Goal: Transaction & Acquisition: Purchase product/service

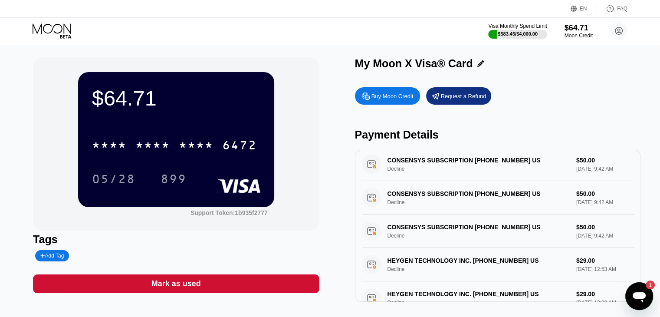
scroll to position [42, 0]
click at [638, 293] on icon "Open messaging window, 1 unread message" at bounding box center [638, 297] width 13 height 10
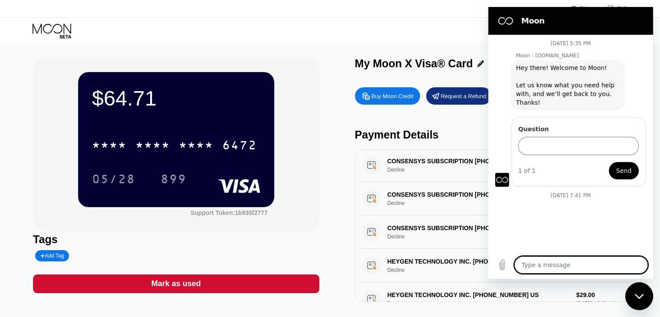
scroll to position [547, 0]
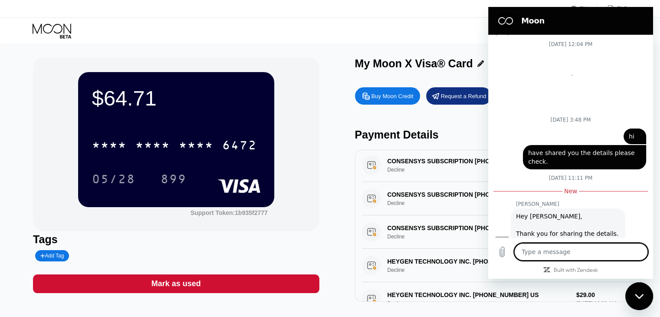
type textarea "x"
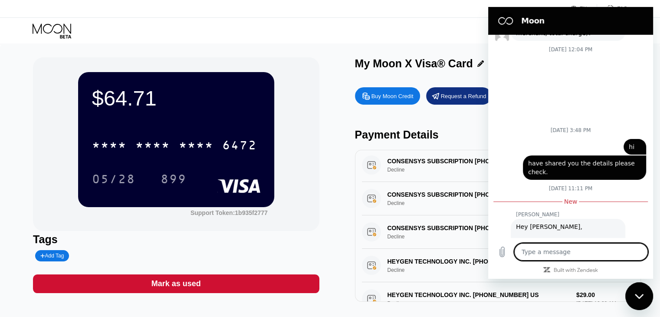
scroll to position [571, 0]
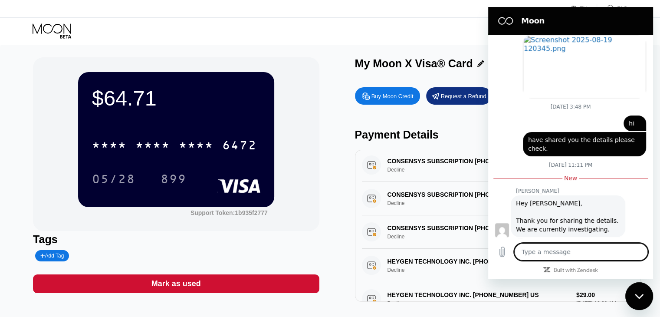
click at [583, 258] on textarea at bounding box center [581, 251] width 134 height 17
type textarea "h"
type textarea "x"
type textarea "hi"
type textarea "x"
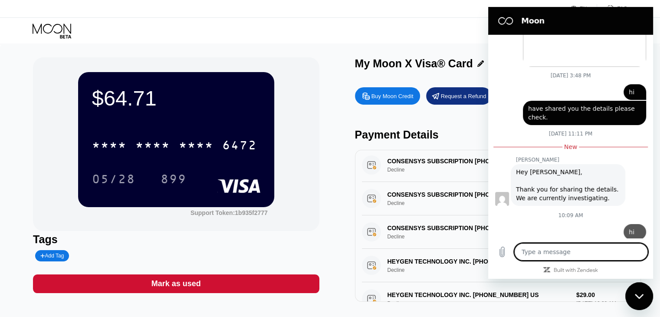
type textarea "x"
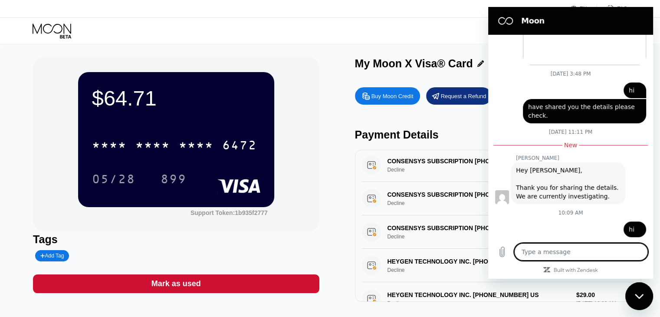
type textarea "w"
type textarea "x"
type textarea "wy"
type textarea "x"
type textarea "wyh"
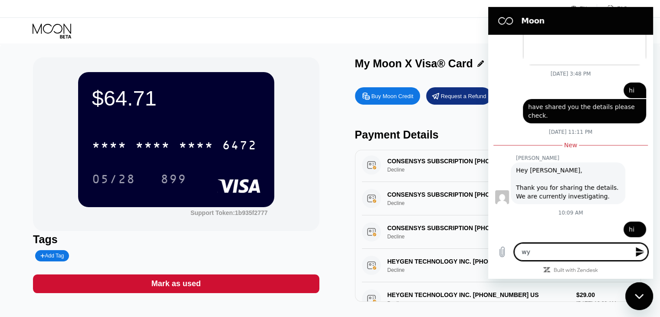
type textarea "x"
type textarea "wy"
type textarea "x"
type textarea "w"
type textarea "x"
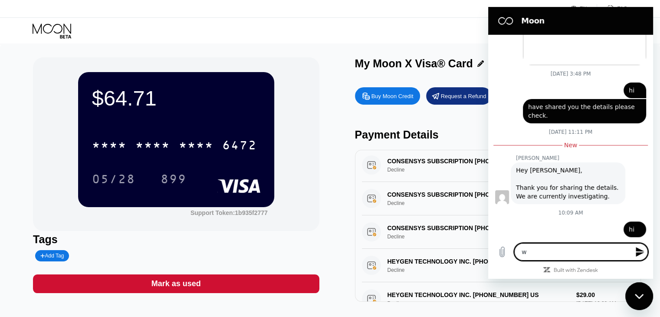
type textarea "x"
type textarea "w"
type textarea "x"
type textarea "wy"
type textarea "x"
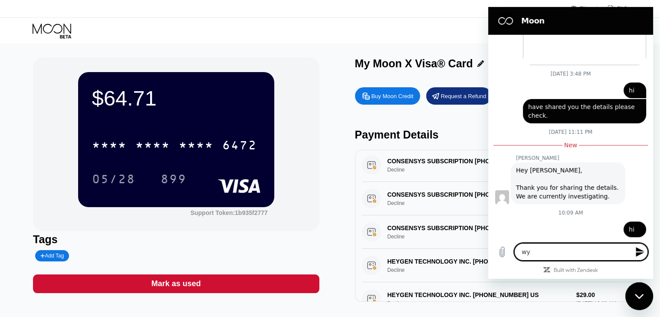
type textarea "wy"
type textarea "x"
type textarea "wy"
type textarea "x"
type textarea "w"
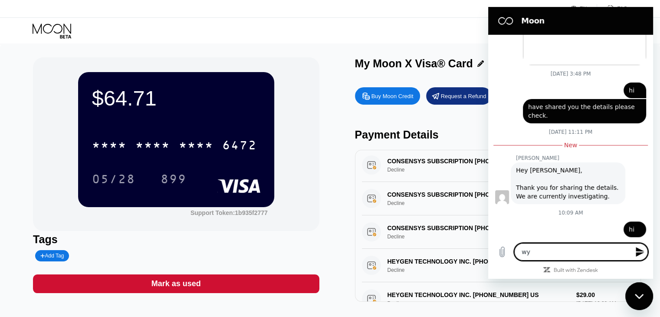
type textarea "x"
type textarea "w"
type textarea "x"
type textarea "wh"
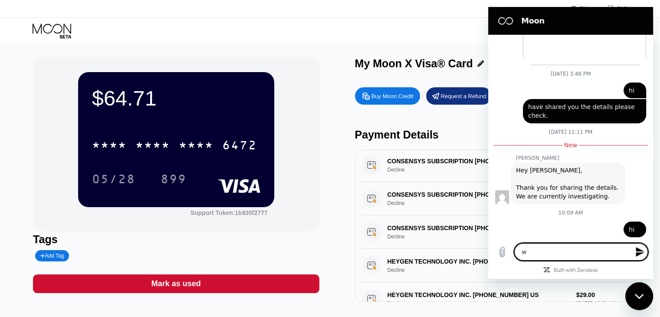
type textarea "x"
type textarea "why"
type textarea "x"
type textarea "why"
type textarea "x"
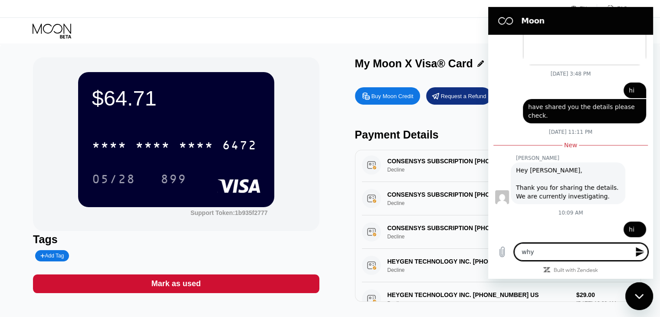
type textarea "why i"
type textarea "x"
type textarea "why i"
type textarea "x"
type textarea "why i a"
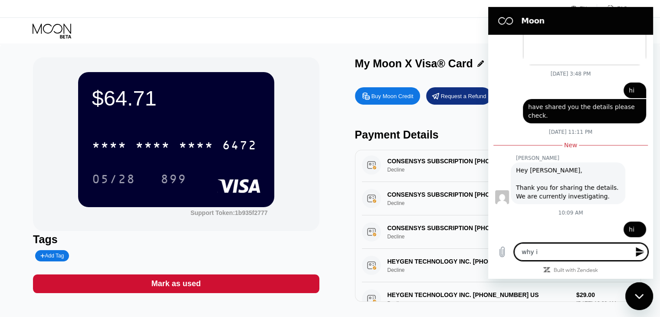
type textarea "x"
type textarea "why i am"
type textarea "x"
type textarea "why i am"
type textarea "x"
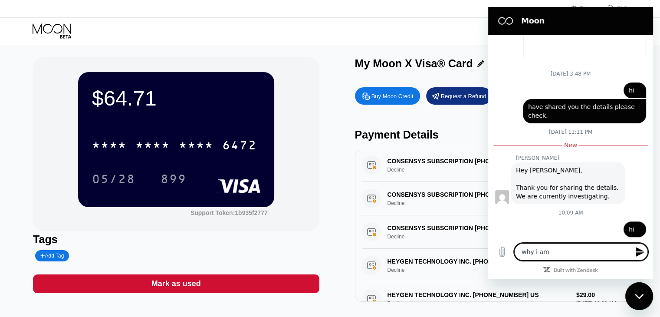
type textarea "why i am n"
type textarea "x"
type textarea "why i am no"
type textarea "x"
type textarea "why i am not"
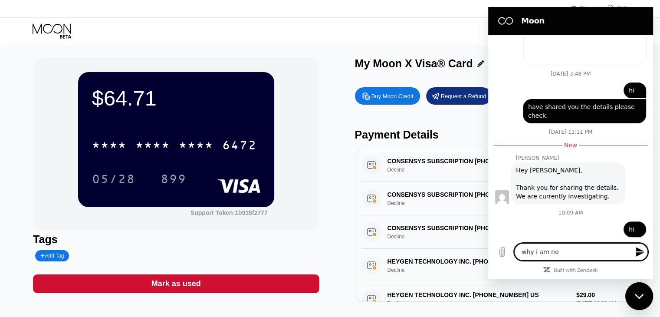
type textarea "x"
type textarea "why i am not"
type textarea "x"
type textarea "why i am not a"
type textarea "x"
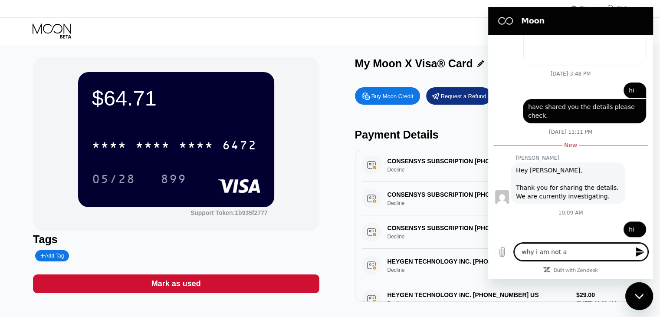
type textarea "why i am not ab"
type textarea "x"
type textarea "why i am not abl"
type textarea "x"
type textarea "why i am not able"
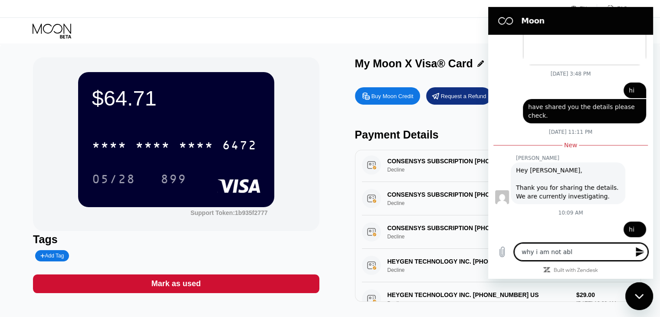
type textarea "x"
type textarea "why i am not able"
type textarea "x"
type textarea "why i am not able t"
type textarea "x"
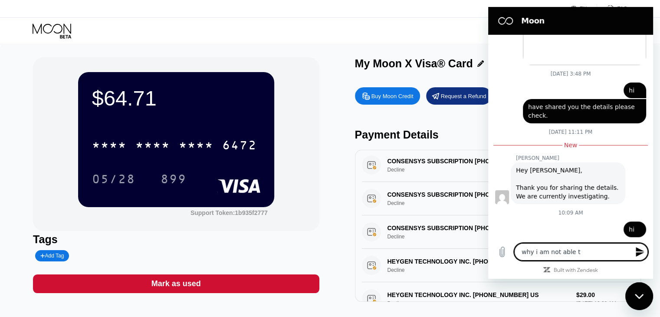
type textarea "why i am not able to"
type textarea "x"
type textarea "why i am not able to"
type textarea "x"
type textarea "why i am not able to m"
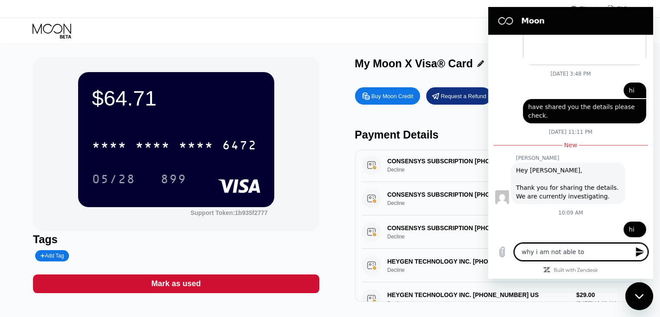
type textarea "x"
type textarea "why i am not able to ma"
type textarea "x"
type textarea "why i am not able to mak"
type textarea "x"
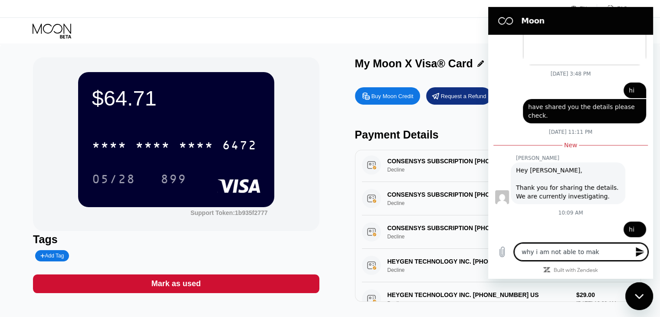
type textarea "why i am not able to make"
type textarea "x"
type textarea "why i am not able to make"
type textarea "x"
type textarea "why i am not able to make t"
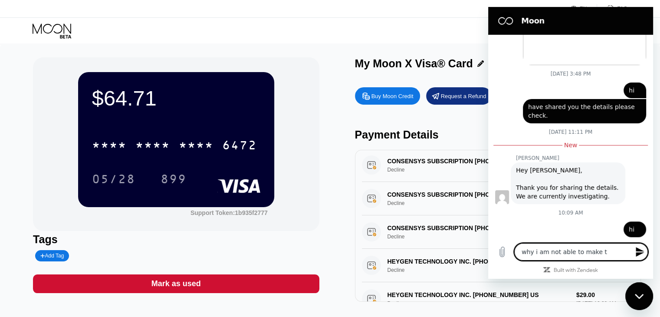
type textarea "x"
type textarea "why i am not able to make th"
type textarea "x"
type textarea "why i am not able to make the"
type textarea "x"
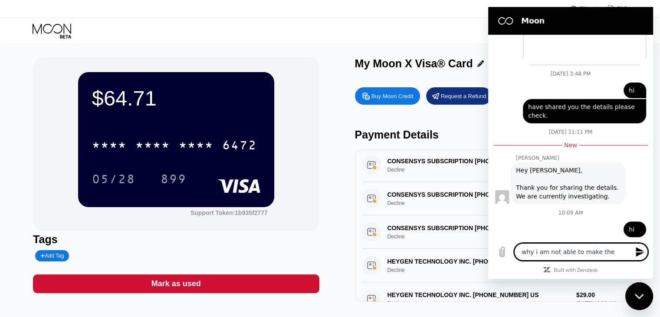
type textarea "why i am not able to make the"
type textarea "x"
type textarea "why i am not able to make the p"
type textarea "x"
type textarea "why i am not able to make the pa"
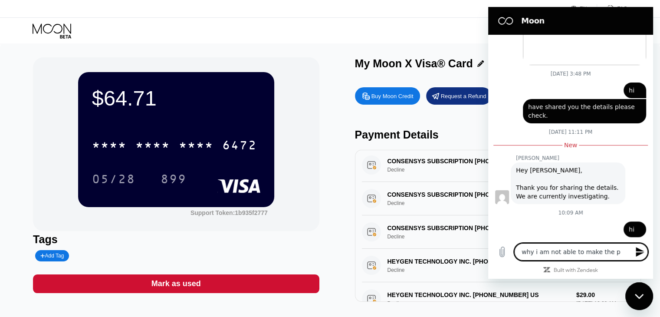
type textarea "x"
type textarea "why i am not able to make the pay"
type textarea "x"
type textarea "why i am not able to make the paym"
type textarea "x"
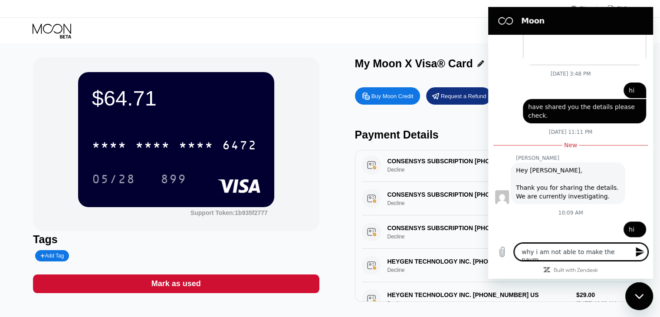
type textarea "why i am not able to make the payme"
type textarea "x"
type textarea "why i am not able to make the paymen"
type textarea "x"
type textarea "why i am not able to make the payment"
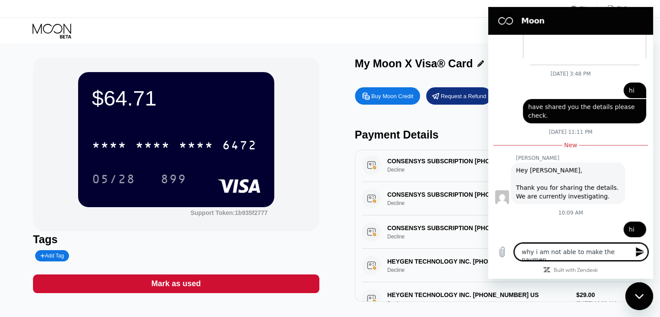
type textarea "x"
type textarea "why i am not able to make the payment"
type textarea "x"
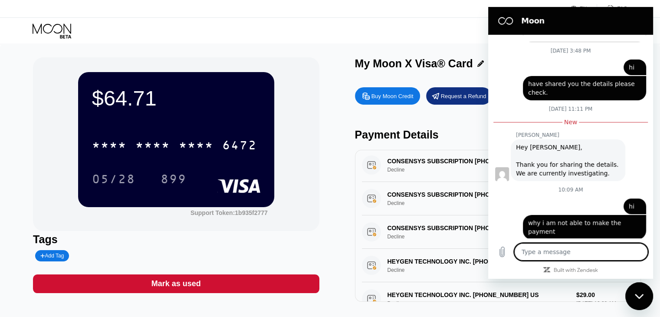
scroll to position [628, 0]
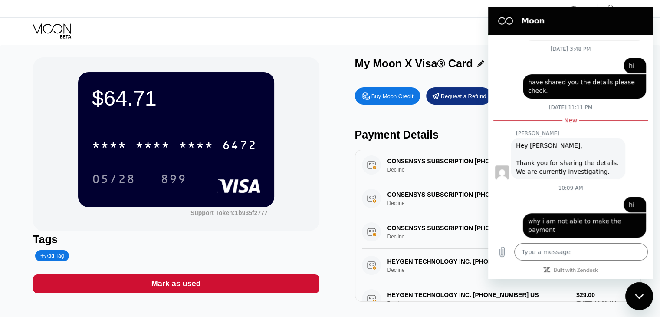
click at [336, 139] on div "$64.71 * * * * * * * * * * * * 6472 05/28 899 Support Token: 1b935f2777 Tags Ad…" at bounding box center [330, 179] width 594 height 244
click at [634, 294] on div "Close messaging window" at bounding box center [639, 296] width 26 height 26
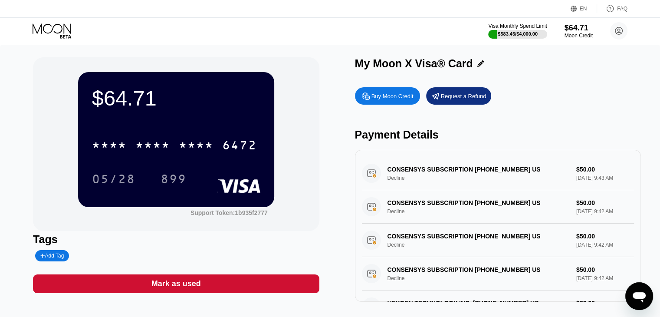
scroll to position [0, 0]
click at [577, 25] on div "$64.71" at bounding box center [578, 27] width 29 height 9
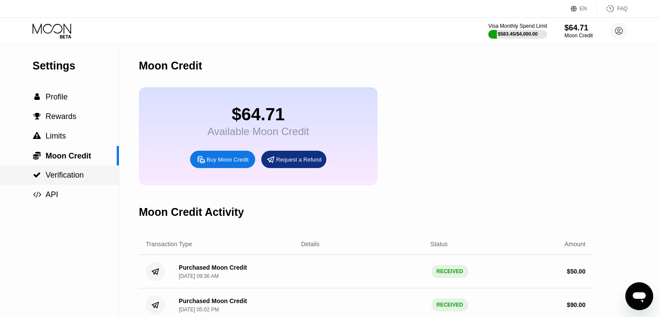
click at [69, 179] on span "Verification" at bounding box center [65, 174] width 38 height 9
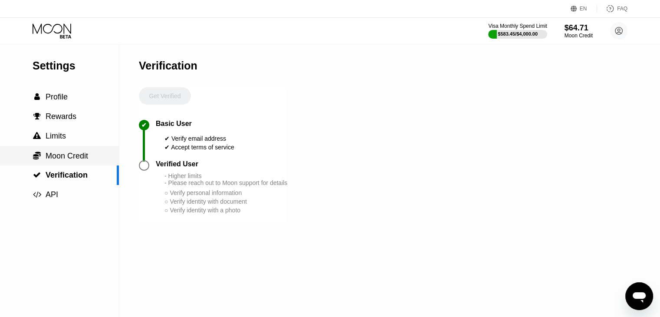
click at [67, 158] on span "Moon Credit" at bounding box center [67, 155] width 43 height 9
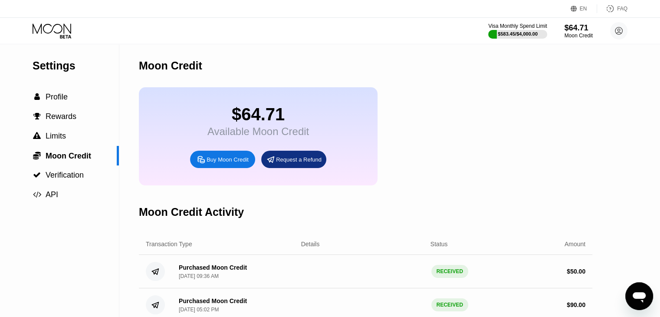
click at [228, 168] on div "Buy Moon Credit" at bounding box center [222, 158] width 65 height 17
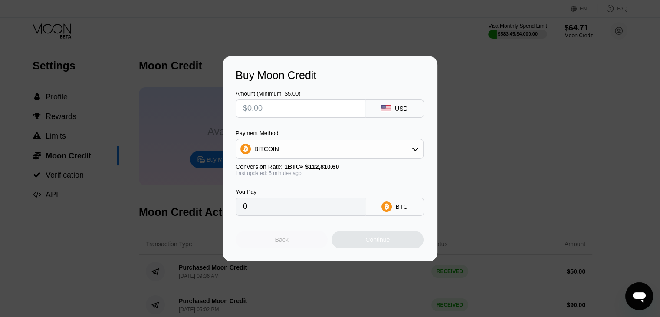
click at [279, 242] on div "Back" at bounding box center [281, 239] width 13 height 7
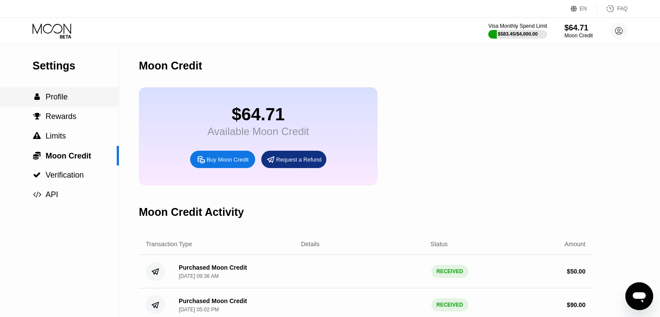
click at [66, 94] on span "Profile" at bounding box center [57, 96] width 22 height 9
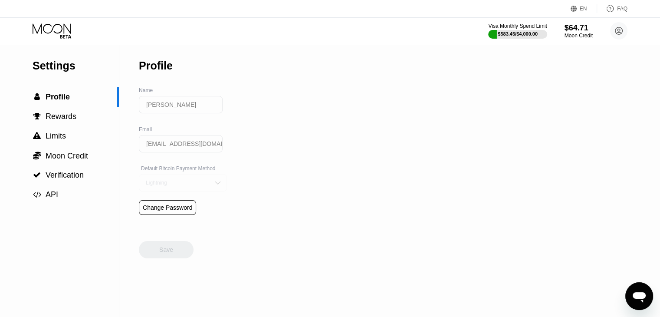
click at [203, 186] on div "Lightning" at bounding box center [183, 182] width 88 height 17
click at [573, 26] on div "$64.71" at bounding box center [578, 27] width 29 height 9
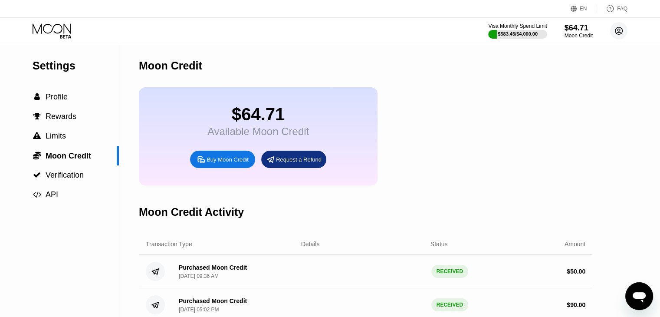
click at [616, 35] on circle at bounding box center [618, 30] width 17 height 17
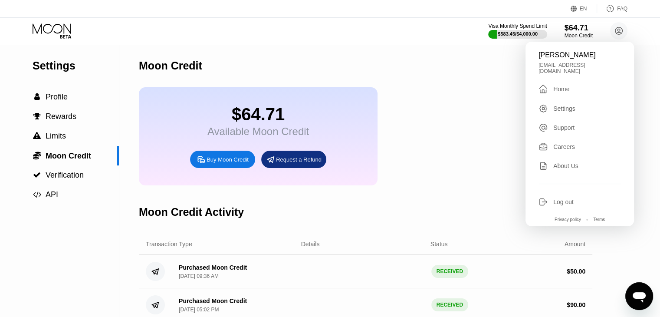
click at [561, 198] on div "Log out" at bounding box center [563, 201] width 20 height 7
type textarea "x"
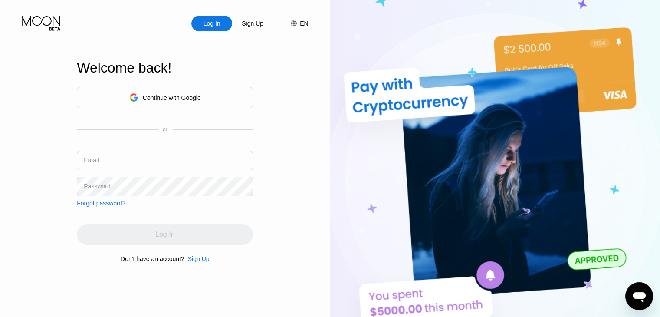
click at [248, 29] on div "Sign Up" at bounding box center [252, 24] width 41 height 16
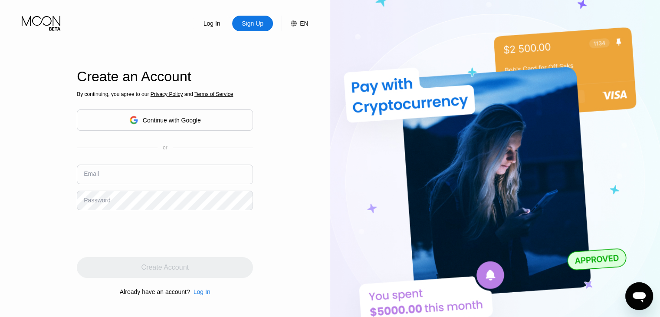
click at [147, 170] on input "text" at bounding box center [165, 174] width 176 height 20
paste input "[EMAIL_ADDRESS][DOMAIN_NAME]"
type input "[EMAIL_ADDRESS][DOMAIN_NAME]"
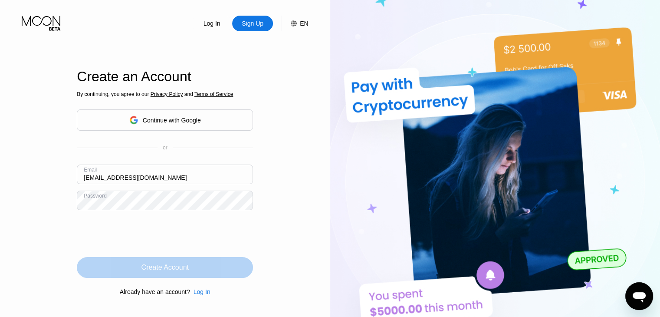
click at [188, 271] on div "Create Account" at bounding box center [164, 267] width 47 height 9
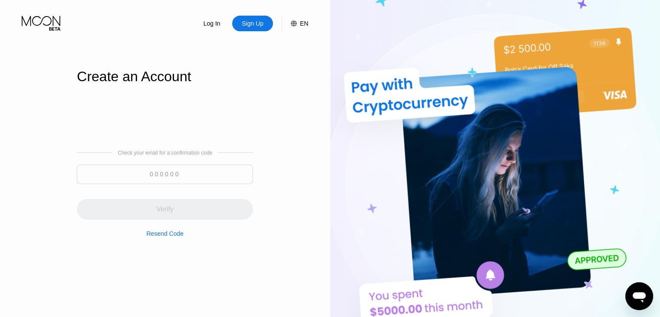
type input "[EMAIL_ADDRESS][DOMAIN_NAME]"
click at [215, 179] on input at bounding box center [165, 174] width 176 height 20
paste input "514382"
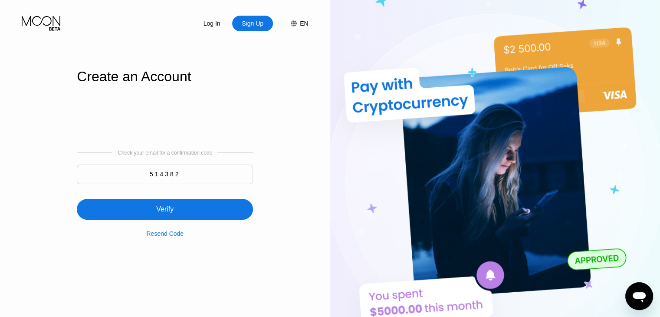
type input "514382"
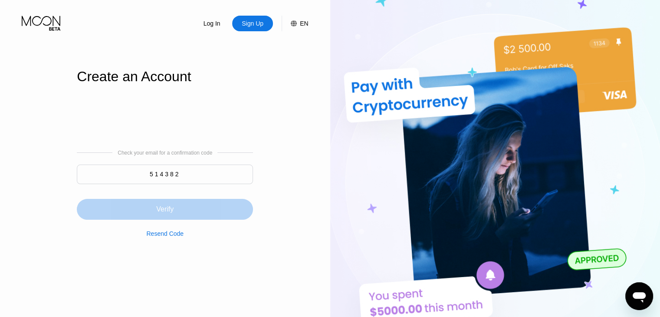
click at [177, 219] on div "Verify" at bounding box center [165, 209] width 176 height 21
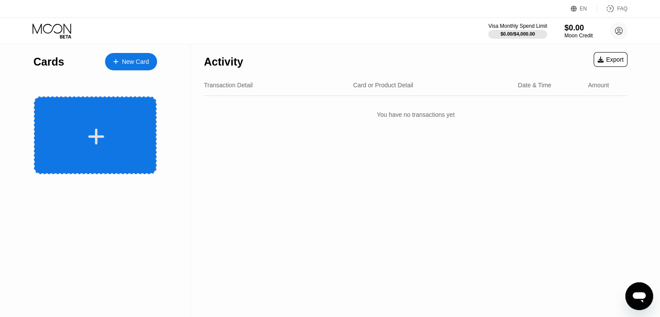
click at [103, 130] on icon at bounding box center [96, 137] width 17 height 20
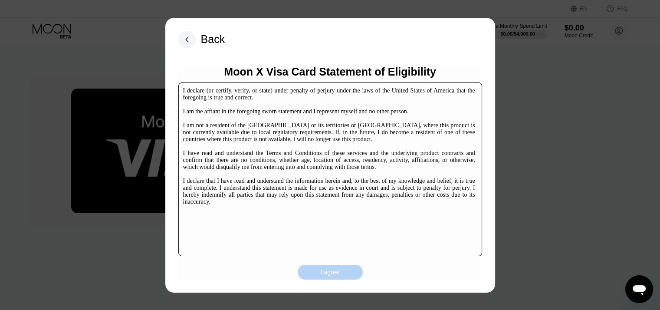
click at [325, 271] on div "I agree" at bounding box center [330, 272] width 19 height 8
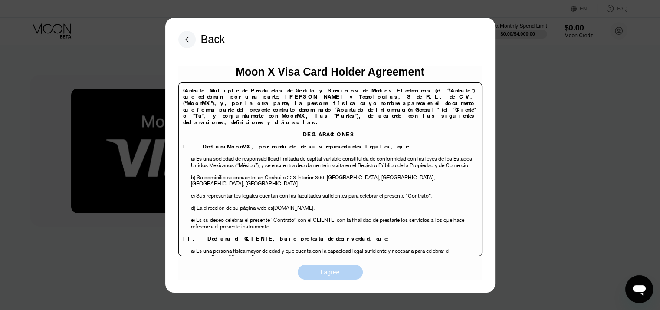
click at [325, 271] on div "I agree" at bounding box center [330, 272] width 19 height 8
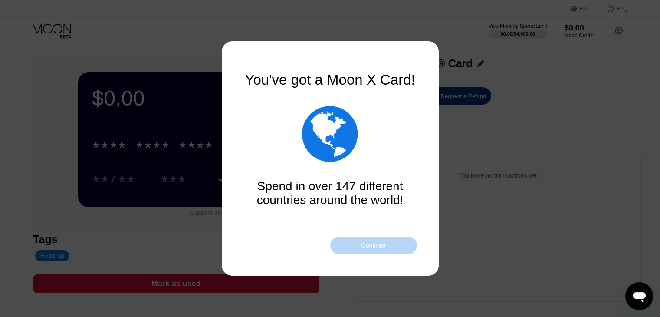
click at [376, 248] on div "Continue" at bounding box center [373, 245] width 24 height 7
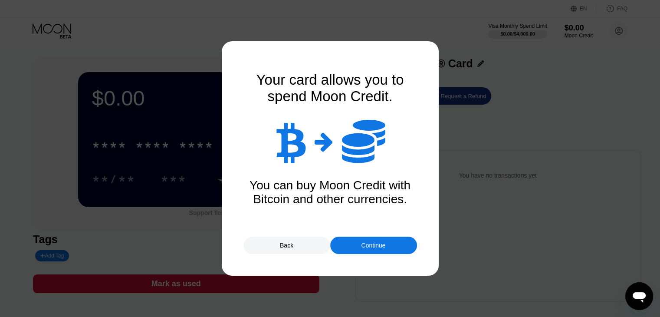
click at [376, 249] on div "Continue" at bounding box center [373, 244] width 87 height 17
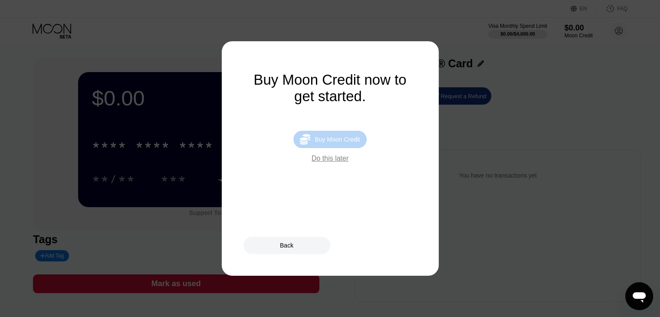
click at [331, 143] on div "Buy Moon Credit" at bounding box center [336, 139] width 45 height 7
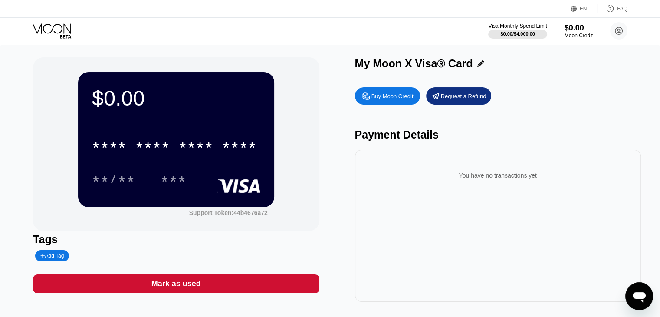
type input "0"
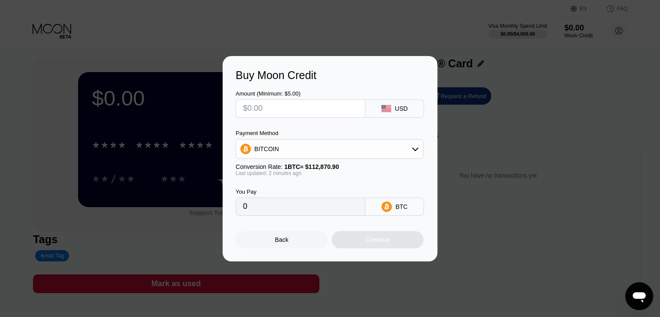
click at [314, 112] on input "text" at bounding box center [300, 108] width 115 height 17
type input "$55"
type input "0.00048729"
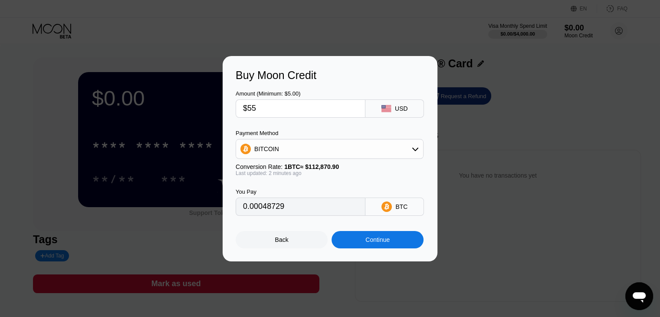
type input "$55"
click at [324, 150] on div "BITCOIN" at bounding box center [329, 148] width 187 height 17
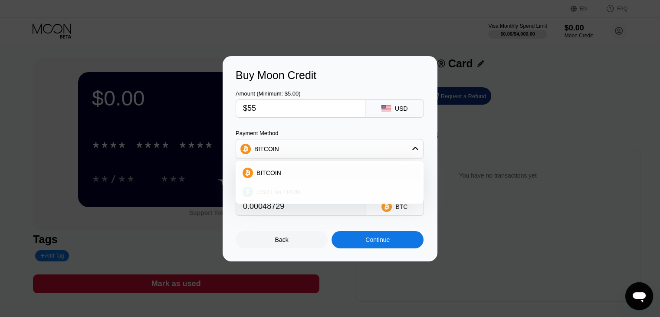
click at [301, 190] on div "USDT on TRON" at bounding box center [335, 191] width 164 height 7
type input "55.56"
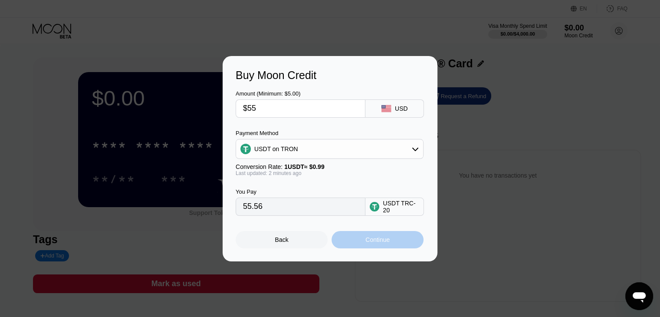
click at [370, 241] on div "Continue" at bounding box center [377, 239] width 24 height 7
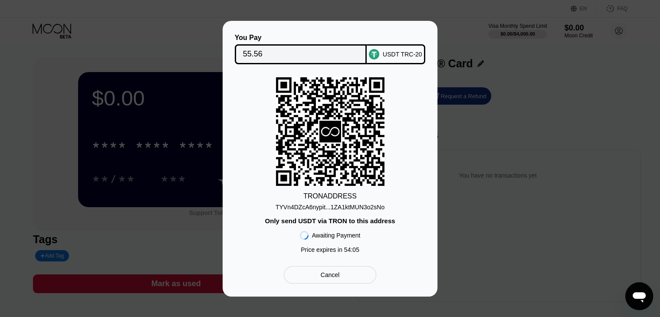
click at [340, 273] on div "Cancel" at bounding box center [330, 274] width 92 height 17
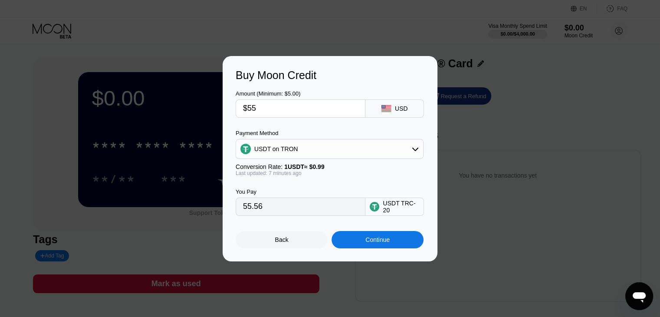
click at [513, 160] on div "Buy Moon Credit Amount (Minimum: $5.00) $55 USD Payment Method USDT on TRON Con…" at bounding box center [330, 158] width 660 height 205
click at [276, 242] on div "Back" at bounding box center [281, 239] width 13 height 7
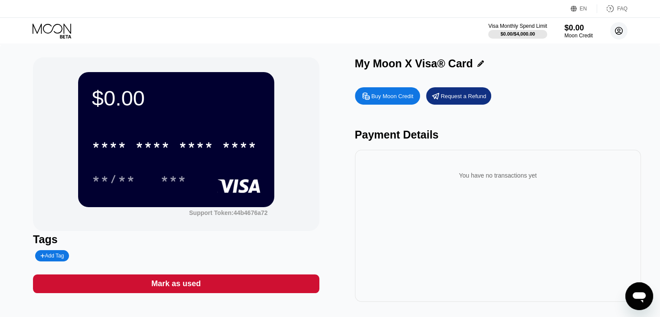
click at [617, 30] on icon at bounding box center [618, 31] width 5 height 5
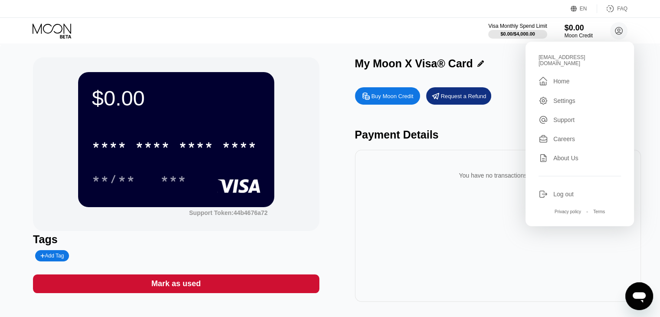
click at [570, 190] on div "Log out" at bounding box center [563, 193] width 20 height 7
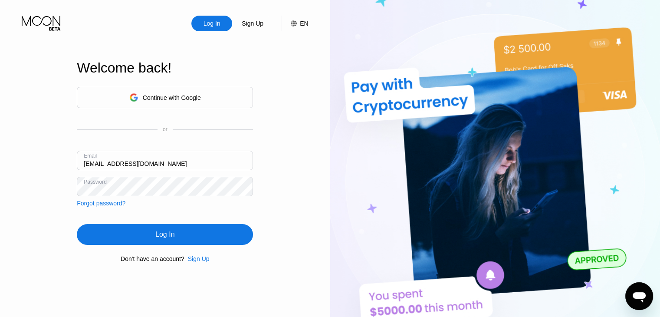
click at [182, 162] on input "[EMAIL_ADDRESS][DOMAIN_NAME]" at bounding box center [165, 160] width 176 height 20
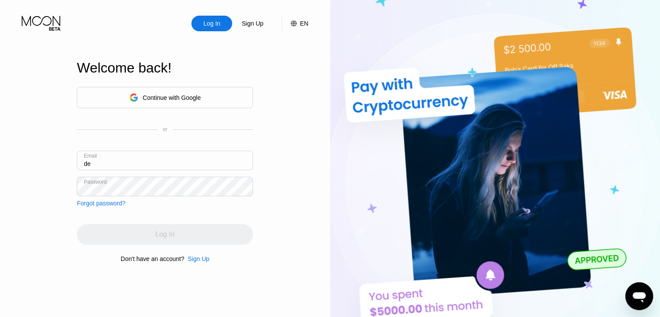
type input "d"
type input "k"
click at [186, 97] on div "Continue with Google" at bounding box center [172, 97] width 58 height 7
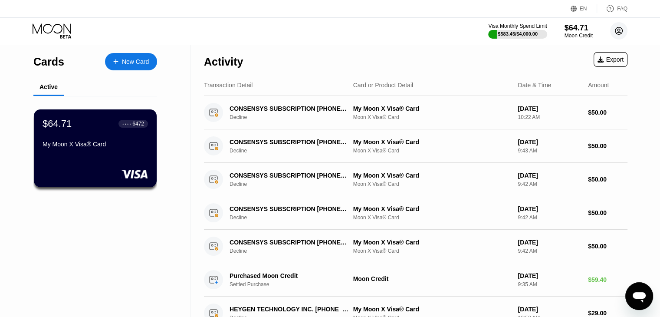
click at [615, 33] on icon at bounding box center [618, 30] width 7 height 7
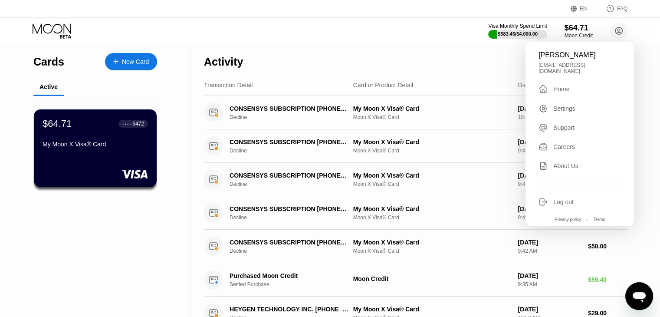
click at [566, 105] on div "Settings" at bounding box center [564, 108] width 22 height 7
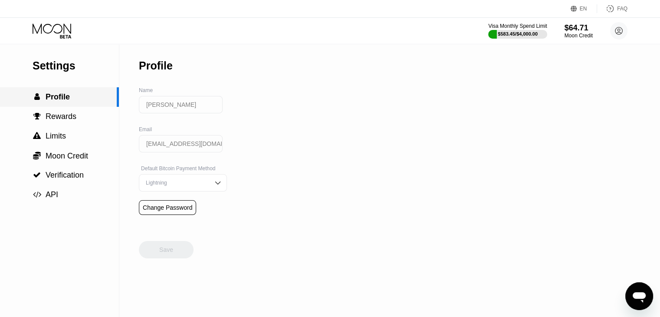
click at [84, 105] on div " Profile" at bounding box center [59, 97] width 119 height 20
click at [641, 295] on icon "Open messaging window" at bounding box center [638, 297] width 13 height 10
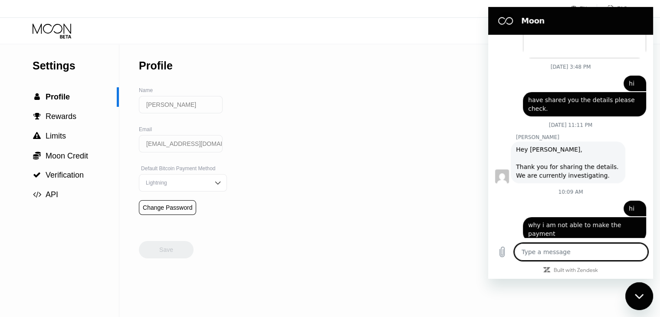
scroll to position [615, 0]
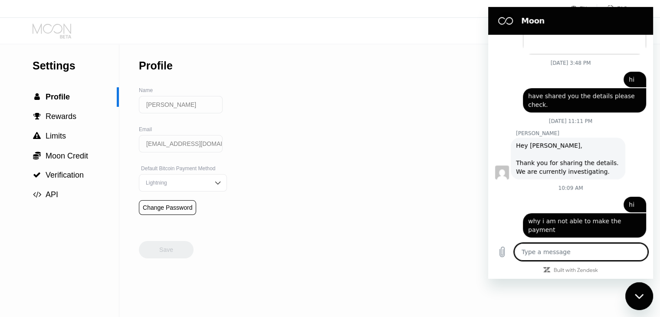
click at [56, 28] on icon at bounding box center [53, 30] width 40 height 15
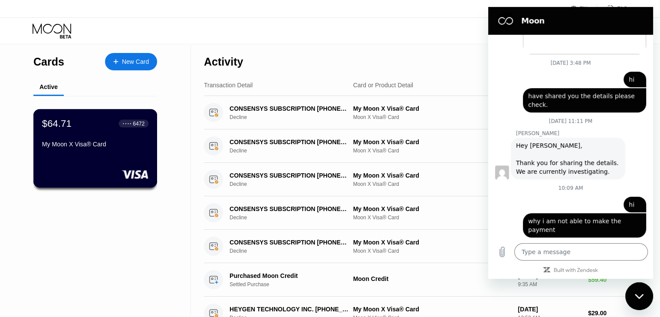
click at [104, 144] on div "My Moon X Visa® Card" at bounding box center [95, 144] width 106 height 7
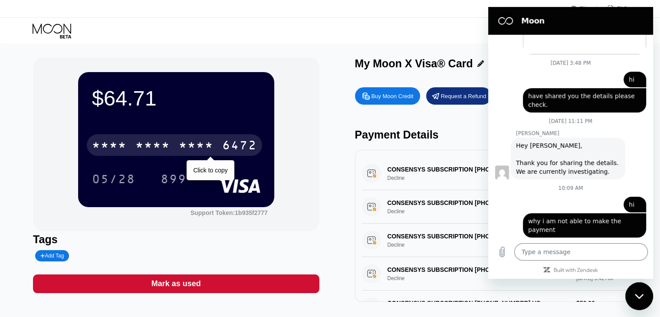
click at [170, 145] on div "* * * * * * * * * * * * 6472" at bounding box center [174, 145] width 175 height 22
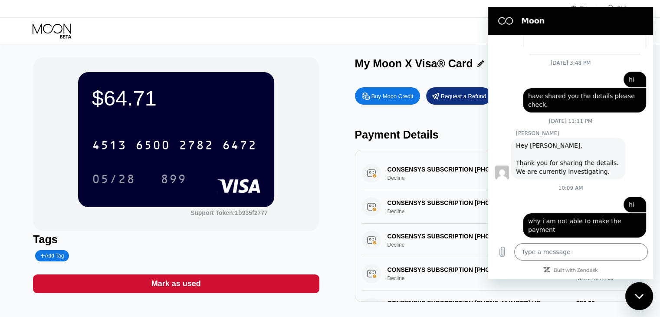
click at [330, 117] on div "$64.71 4513 6500 2782 6472 05/28 899 Support Token: 1b935f2777 Tags Add Tag Mar…" at bounding box center [330, 179] width 594 height 244
click at [452, 23] on div "Visa Monthly Spend Limit $583.45 / $4,000.00 $64.71 Moon Credit [PERSON_NAME] […" at bounding box center [330, 31] width 660 height 26
click at [637, 298] on icon "Close messaging window" at bounding box center [638, 296] width 9 height 6
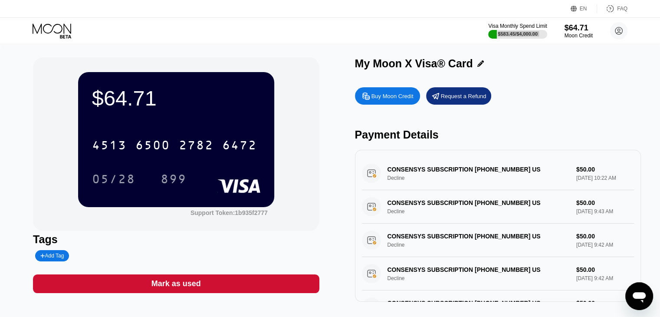
type textarea "x"
